Goal: Task Accomplishment & Management: Manage account settings

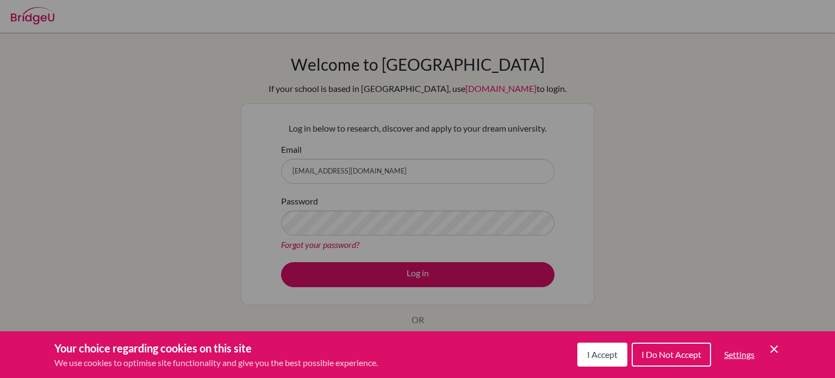
click at [772, 350] on icon "Save and close" at bounding box center [775, 349] width 8 height 8
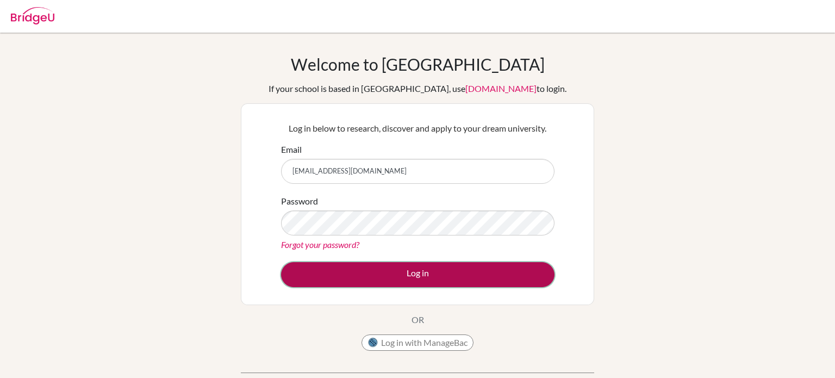
click at [494, 265] on button "Log in" at bounding box center [418, 274] width 274 height 25
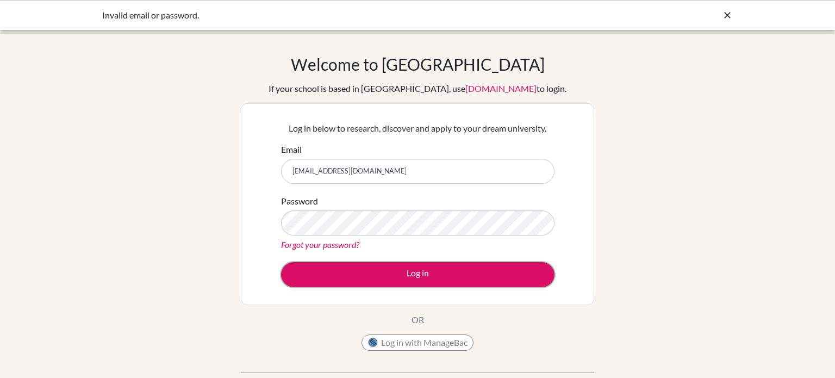
click at [494, 265] on button "Log in" at bounding box center [418, 274] width 274 height 25
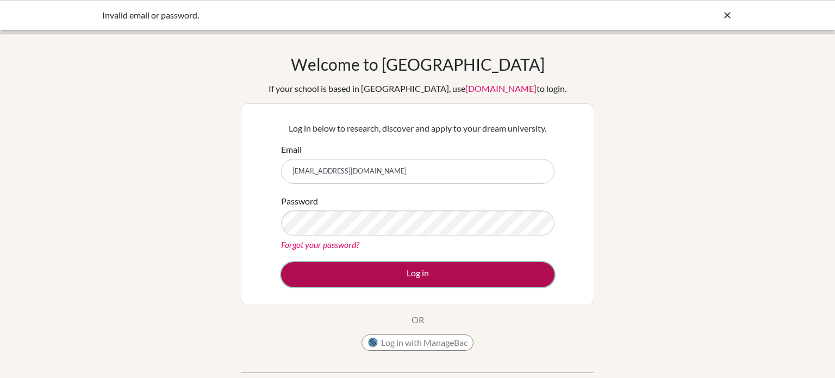
click at [499, 271] on button "Log in" at bounding box center [418, 274] width 274 height 25
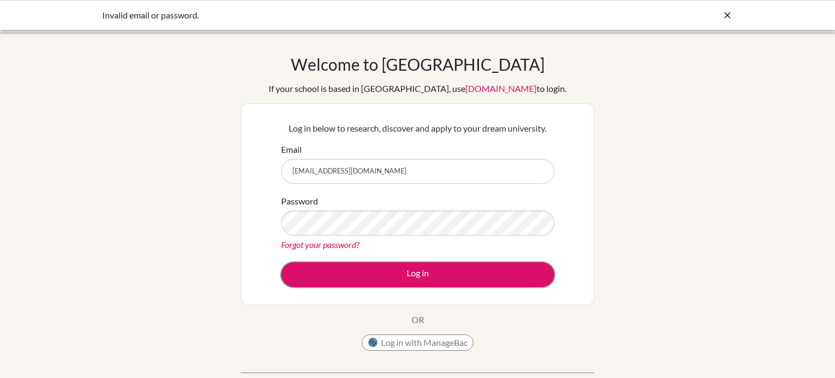
click at [498, 271] on button "Log in" at bounding box center [418, 274] width 274 height 25
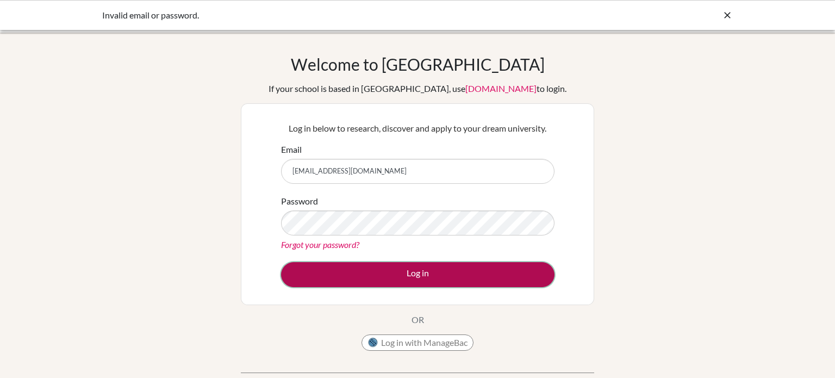
click at [387, 268] on button "Log in" at bounding box center [418, 274] width 274 height 25
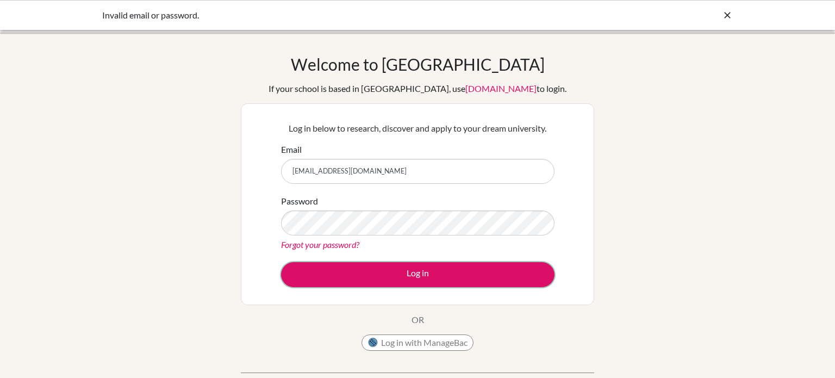
click at [387, 268] on button "Log in" at bounding box center [418, 274] width 274 height 25
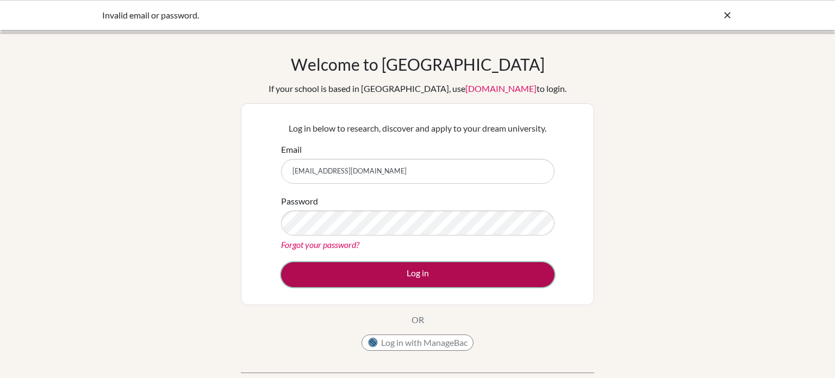
click at [409, 274] on button "Log in" at bounding box center [418, 274] width 274 height 25
click at [427, 278] on button "Log in" at bounding box center [418, 274] width 274 height 25
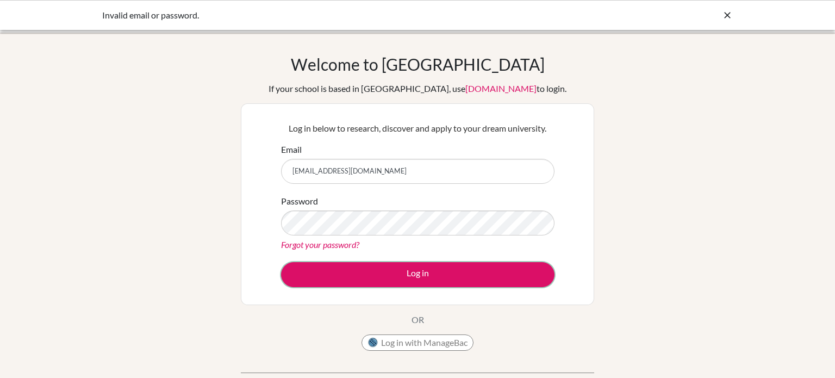
click at [427, 278] on button "Log in" at bounding box center [418, 274] width 274 height 25
click at [281, 262] on button "Log in" at bounding box center [418, 274] width 274 height 25
